Goal: Task Accomplishment & Management: Use online tool/utility

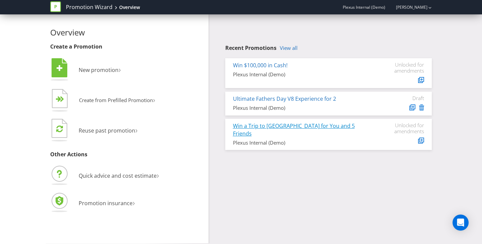
click at [258, 128] on link "Win a Trip to [GEOGRAPHIC_DATA] for You and 5 Friends" at bounding box center [294, 129] width 122 height 15
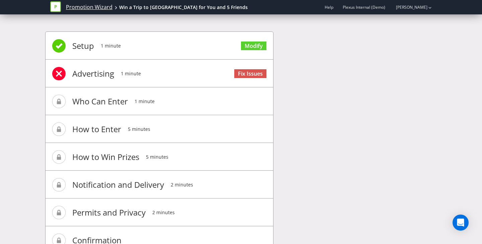
click at [75, 6] on link "Promotion Wizard" at bounding box center [89, 7] width 47 height 8
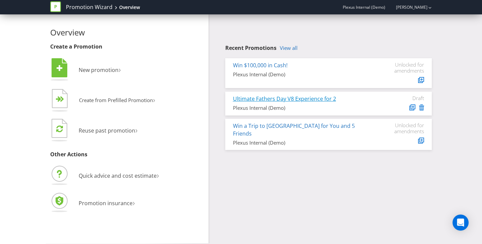
click at [296, 100] on link "Ultimate Fathers Day V8 Experience for 2" at bounding box center [284, 98] width 103 height 7
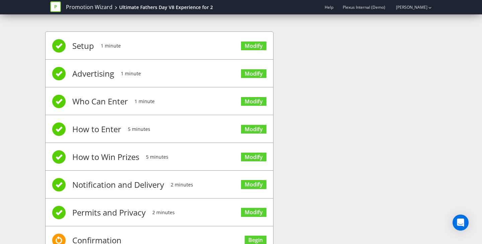
scroll to position [26, 0]
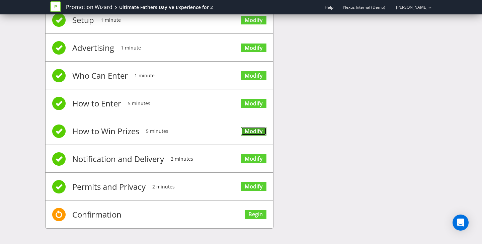
click at [255, 133] on link "Modify" at bounding box center [253, 131] width 25 height 9
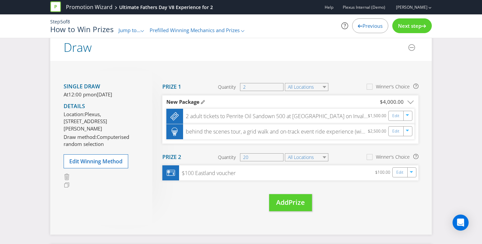
scroll to position [58, 0]
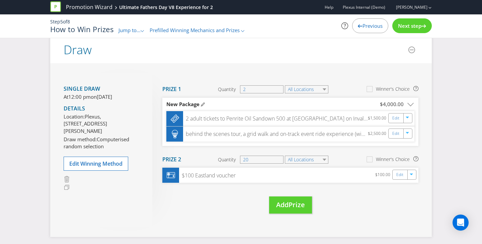
click at [69, 181] on div "Single draw At 12:00 pm [DATE][DATE] Details Location: [GEOGRAPHIC_DATA][STREET…" at bounding box center [108, 150] width 89 height 154
click at [71, 167] on span "Edit Winning Method" at bounding box center [95, 163] width 53 height 7
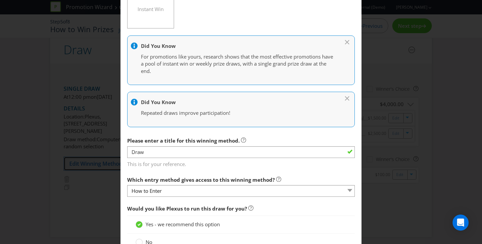
scroll to position [132, 0]
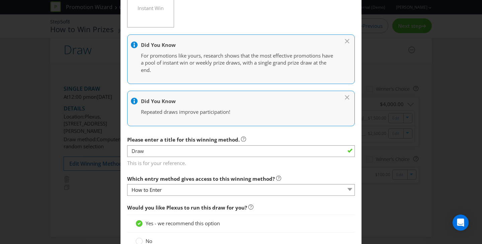
click at [348, 39] on icon at bounding box center [348, 40] width 7 height 3
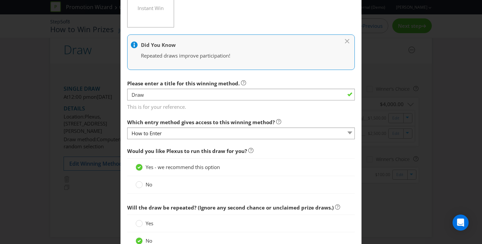
click at [347, 44] on div at bounding box center [244, 46] width 227 height 8
click at [343, 38] on div "Did You Know Repeated draws improve participation!" at bounding box center [241, 52] width 228 height 36
click at [352, 43] on div at bounding box center [244, 46] width 227 height 8
click at [346, 41] on icon at bounding box center [348, 40] width 7 height 3
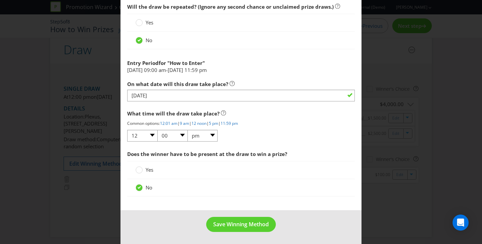
scroll to position [0, 0]
